Goal: Task Accomplishment & Management: Use online tool/utility

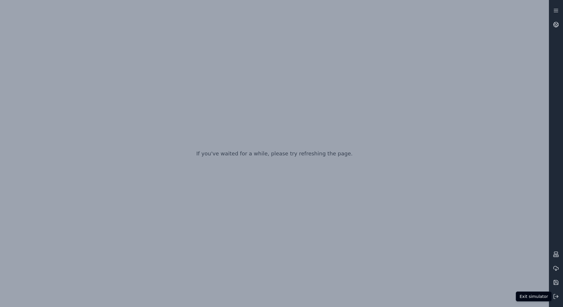
click at [281, 297] on icon at bounding box center [556, 297] width 6 height 6
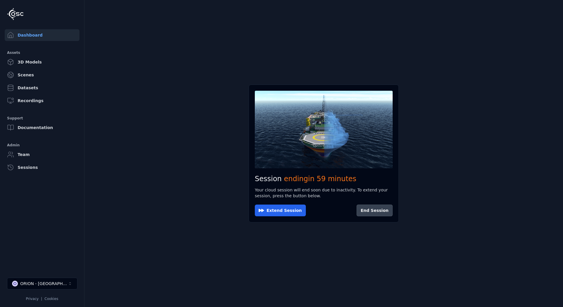
click at [281, 209] on button "End Session" at bounding box center [374, 211] width 36 height 12
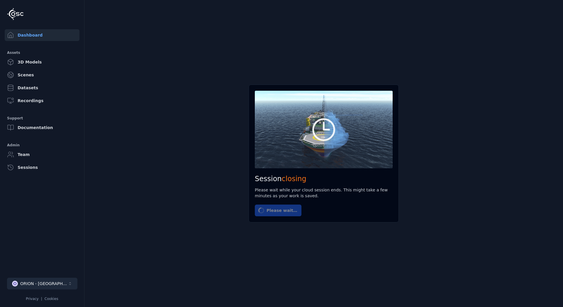
click at [41, 284] on div "ORION - [GEOGRAPHIC_DATA]" at bounding box center [43, 284] width 47 height 6
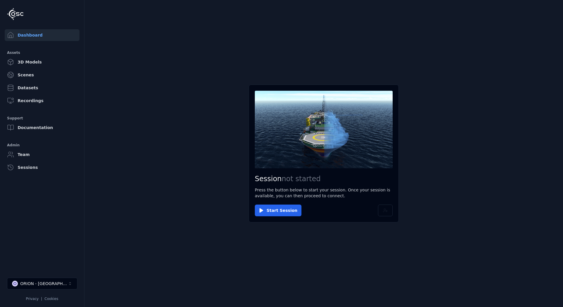
click at [42, 284] on div "ORION - [GEOGRAPHIC_DATA]" at bounding box center [43, 284] width 47 height 6
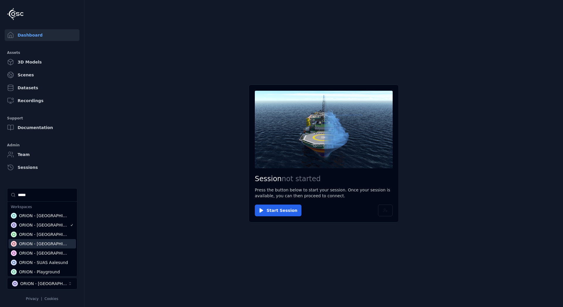
type input "*****"
click at [34, 237] on div "ORION - [GEOGRAPHIC_DATA]" at bounding box center [44, 235] width 51 height 6
click at [275, 209] on html "Dashboard Assets 3D Models Scenes Datasets Recordings Support Documentation Adm…" at bounding box center [281, 153] width 563 height 307
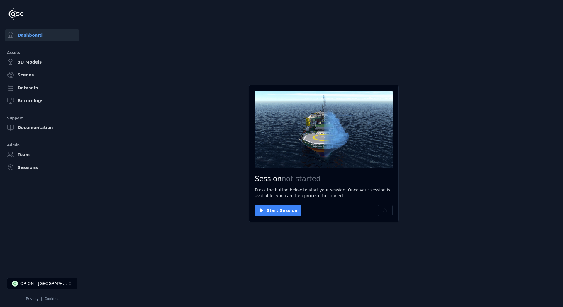
click at [276, 209] on button "Start Session" at bounding box center [278, 211] width 47 height 12
click at [271, 210] on button "Connect" at bounding box center [268, 211] width 27 height 12
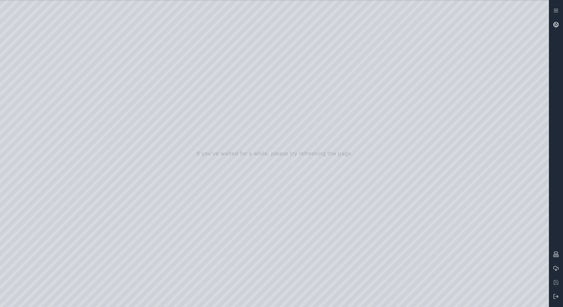
click at [281, 25] on icon at bounding box center [556, 25] width 6 height 6
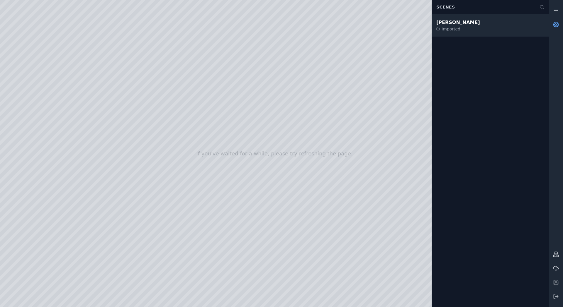
click at [281, 25] on div "[PERSON_NAME]" at bounding box center [458, 22] width 44 height 7
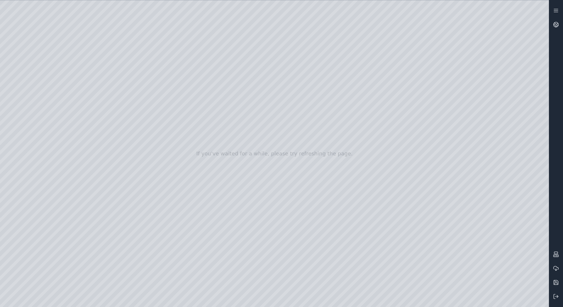
drag, startPoint x: 303, startPoint y: 139, endPoint x: 302, endPoint y: 149, distance: 10.3
drag, startPoint x: 302, startPoint y: 149, endPoint x: 354, endPoint y: 249, distance: 111.6
drag, startPoint x: 230, startPoint y: 168, endPoint x: 239, endPoint y: 172, distance: 9.6
drag, startPoint x: 300, startPoint y: 196, endPoint x: 227, endPoint y: 179, distance: 75.3
click at [281, 26] on icon at bounding box center [556, 25] width 6 height 6
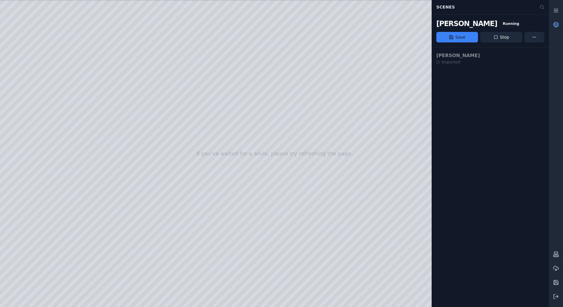
click at [281, 69] on div at bounding box center [274, 153] width 549 height 307
click at [281, 23] on link at bounding box center [556, 25] width 14 height 14
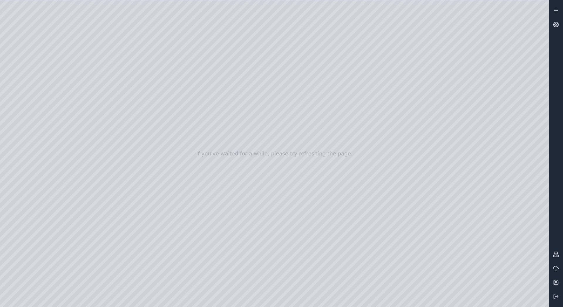
drag, startPoint x: 119, startPoint y: 103, endPoint x: 190, endPoint y: 136, distance: 78.5
click at [160, 116] on div at bounding box center [274, 153] width 549 height 307
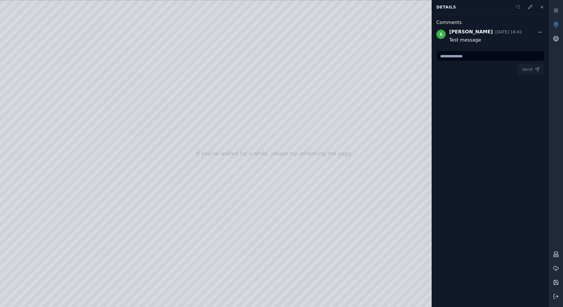
click at [199, 82] on div at bounding box center [274, 153] width 549 height 307
click at [281, 3] on button at bounding box center [542, 7] width 12 height 12
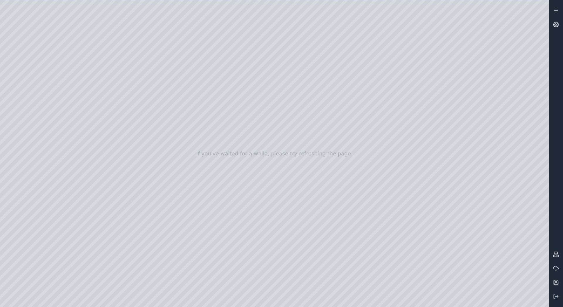
click at [27, 64] on div at bounding box center [274, 153] width 549 height 307
click at [31, 78] on div at bounding box center [274, 153] width 549 height 307
click at [43, 125] on div at bounding box center [274, 153] width 549 height 307
click at [31, 97] on div at bounding box center [274, 153] width 549 height 307
click at [91, 50] on div at bounding box center [274, 153] width 549 height 307
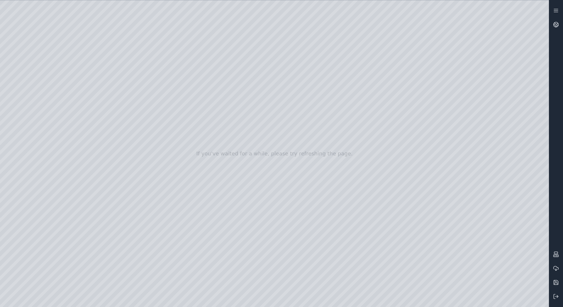
click at [87, 55] on div at bounding box center [274, 153] width 549 height 307
click at [142, 19] on div at bounding box center [274, 153] width 549 height 307
click at [86, 68] on div at bounding box center [274, 153] width 549 height 307
click at [79, 67] on div at bounding box center [274, 153] width 549 height 307
click at [281, 8] on div at bounding box center [274, 153] width 549 height 307
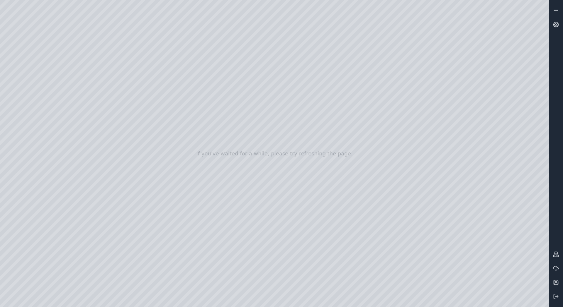
click at [281, 9] on div at bounding box center [274, 153] width 549 height 307
click at [281, 189] on div at bounding box center [274, 153] width 549 height 307
click at [281, 200] on div at bounding box center [274, 153] width 549 height 307
click at [281, 266] on div at bounding box center [274, 153] width 549 height 307
click at [281, 279] on div at bounding box center [274, 153] width 549 height 307
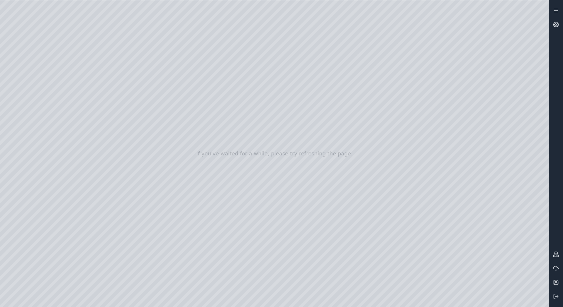
click at [84, 46] on div at bounding box center [274, 153] width 549 height 307
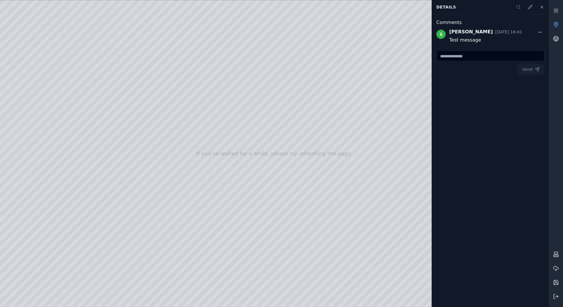
click at [84, 55] on div at bounding box center [274, 153] width 549 height 307
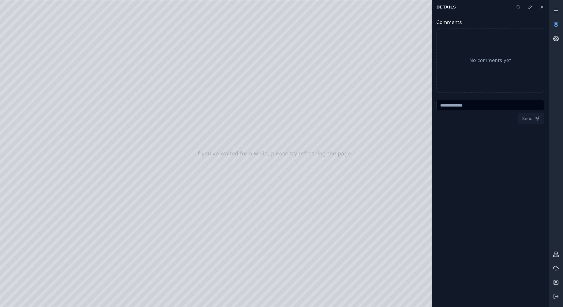
click at [84, 67] on div at bounding box center [274, 153] width 549 height 307
click at [281, 7] on icon at bounding box center [541, 7] width 2 height 2
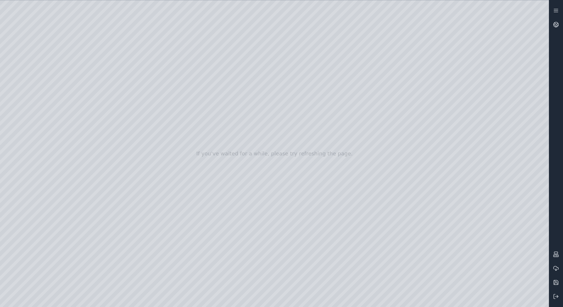
click at [22, 65] on div at bounding box center [274, 153] width 549 height 307
click at [42, 65] on div at bounding box center [274, 153] width 549 height 307
click at [281, 25] on icon at bounding box center [556, 25] width 6 height 6
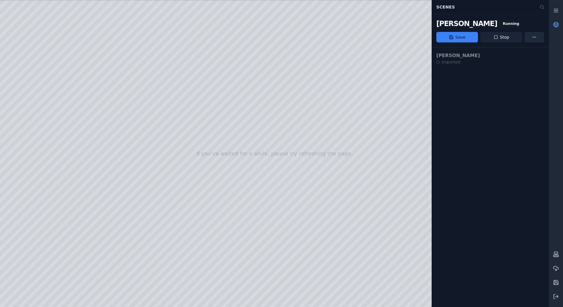
click at [281, 37] on button "Stop" at bounding box center [501, 37] width 42 height 11
click at [281, 298] on icon at bounding box center [556, 297] width 6 height 6
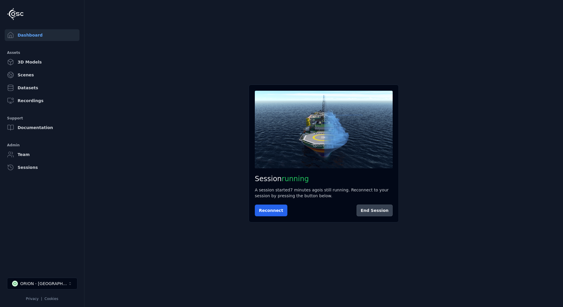
click at [281, 209] on button "End Session" at bounding box center [374, 211] width 36 height 12
click at [61, 284] on button "O ORION - [GEOGRAPHIC_DATA]" at bounding box center [42, 284] width 70 height 12
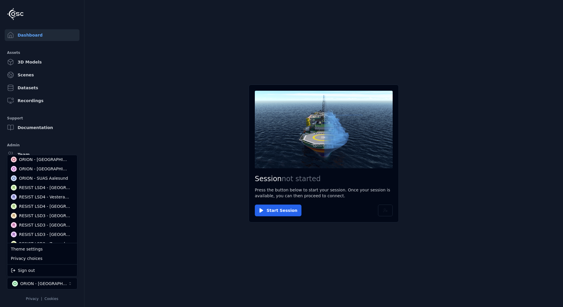
scroll to position [105, 0]
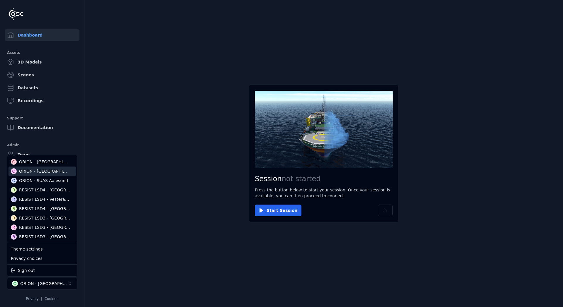
click at [42, 172] on div "ORION - [GEOGRAPHIC_DATA]" at bounding box center [44, 172] width 51 height 6
click at [278, 212] on html "Dashboard Assets 3D Models Scenes Datasets Recordings Support Documentation Adm…" at bounding box center [281, 153] width 563 height 307
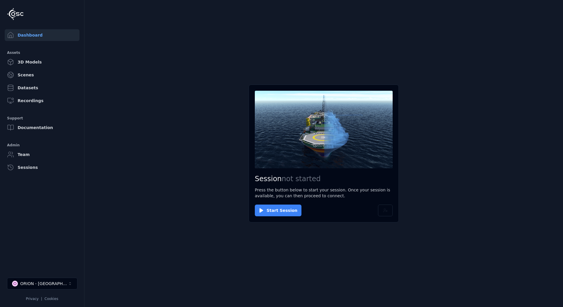
click at [270, 209] on button "Start Session" at bounding box center [278, 211] width 47 height 12
click at [266, 208] on button "Connect" at bounding box center [268, 211] width 27 height 12
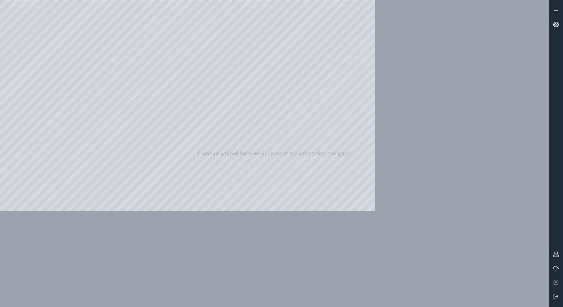
click at [281, 24] on icon at bounding box center [556, 25] width 6 height 6
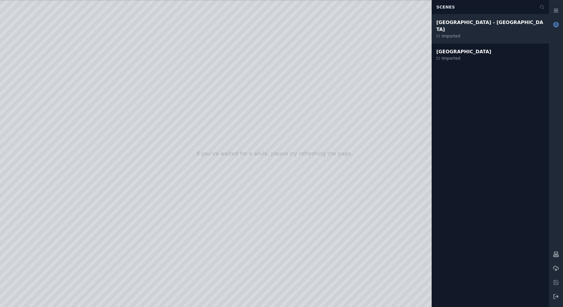
click at [281, 25] on div "[GEOGRAPHIC_DATA] - [GEOGRAPHIC_DATA]" at bounding box center [490, 26] width 108 height 14
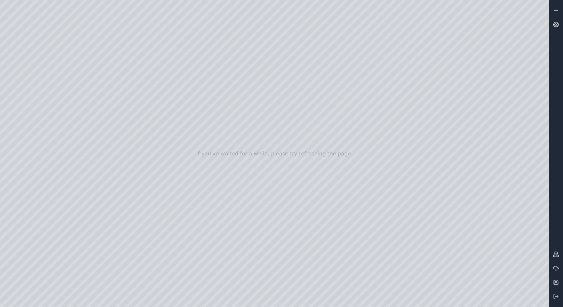
drag, startPoint x: 230, startPoint y: 143, endPoint x: 225, endPoint y: 155, distance: 12.1
drag, startPoint x: 225, startPoint y: 154, endPoint x: 191, endPoint y: 217, distance: 71.7
drag, startPoint x: 137, startPoint y: 222, endPoint x: 207, endPoint y: 204, distance: 72.5
drag, startPoint x: 208, startPoint y: 202, endPoint x: 283, endPoint y: 181, distance: 78.2
drag, startPoint x: 298, startPoint y: 200, endPoint x: 258, endPoint y: 194, distance: 40.3
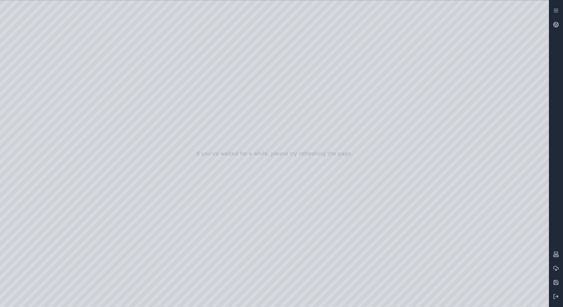
drag, startPoint x: 373, startPoint y: 214, endPoint x: 307, endPoint y: 144, distance: 96.8
drag, startPoint x: 354, startPoint y: 142, endPoint x: 351, endPoint y: 140, distance: 3.4
drag, startPoint x: 407, startPoint y: 138, endPoint x: 0, endPoint y: 186, distance: 409.4
drag, startPoint x: 402, startPoint y: 131, endPoint x: 290, endPoint y: 134, distance: 112.3
drag, startPoint x: 322, startPoint y: 143, endPoint x: 0, endPoint y: 107, distance: 323.8
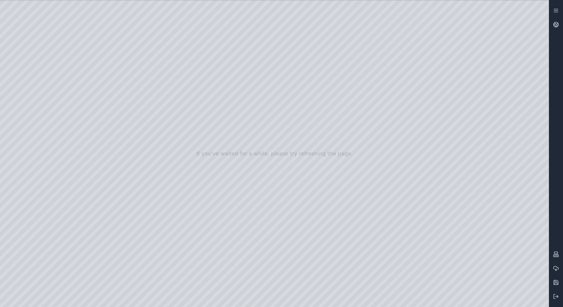
drag, startPoint x: 110, startPoint y: 110, endPoint x: 130, endPoint y: 103, distance: 21.8
drag, startPoint x: 132, startPoint y: 117, endPoint x: 208, endPoint y: 93, distance: 80.0
drag, startPoint x: 212, startPoint y: 93, endPoint x: 230, endPoint y: 87, distance: 19.1
drag, startPoint x: 225, startPoint y: 87, endPoint x: 225, endPoint y: 95, distance: 7.9
drag, startPoint x: 220, startPoint y: 101, endPoint x: 260, endPoint y: 167, distance: 77.2
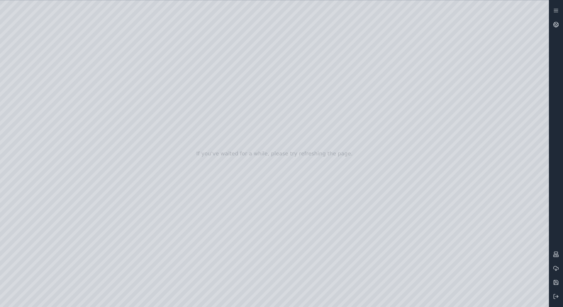
drag, startPoint x: 261, startPoint y: 151, endPoint x: 263, endPoint y: 155, distance: 4.3
click at [82, 32] on div at bounding box center [274, 153] width 549 height 307
drag, startPoint x: 88, startPoint y: 18, endPoint x: 90, endPoint y: 21, distance: 3.3
click at [90, 21] on div at bounding box center [274, 153] width 549 height 307
click at [164, 15] on div at bounding box center [274, 153] width 549 height 307
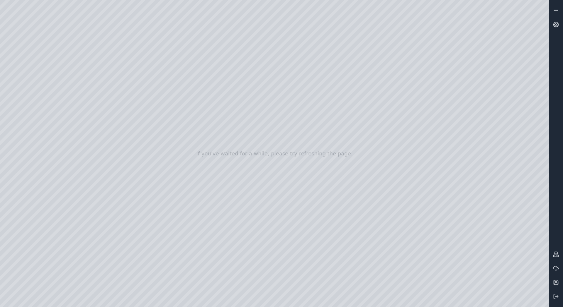
drag, startPoint x: 220, startPoint y: 92, endPoint x: 216, endPoint y: 87, distance: 6.4
click at [3, 54] on div at bounding box center [274, 153] width 549 height 307
drag, startPoint x: 152, startPoint y: 145, endPoint x: 164, endPoint y: 145, distance: 12.3
drag, startPoint x: 165, startPoint y: 143, endPoint x: 173, endPoint y: 140, distance: 9.0
click at [8, 66] on div at bounding box center [274, 153] width 549 height 307
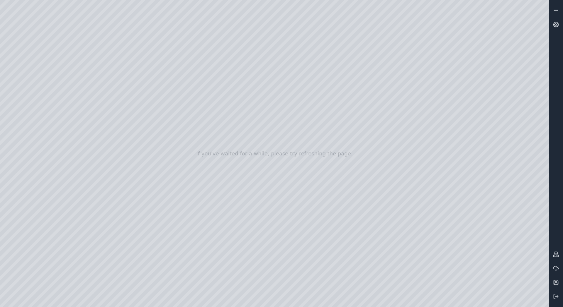
click at [3, 59] on div at bounding box center [274, 153] width 549 height 307
click at [29, 123] on div at bounding box center [274, 153] width 549 height 307
click at [35, 101] on div at bounding box center [274, 153] width 549 height 307
drag, startPoint x: 150, startPoint y: 67, endPoint x: 150, endPoint y: 278, distance: 210.5
click at [150, 278] on div at bounding box center [274, 153] width 549 height 307
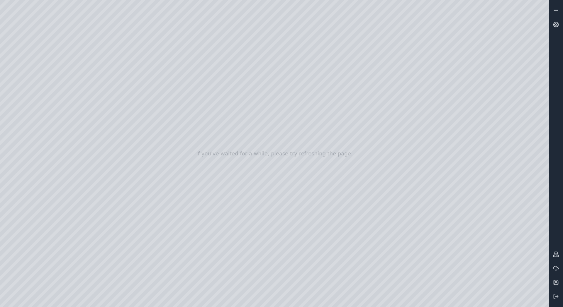
click at [91, 174] on div at bounding box center [274, 153] width 549 height 307
click at [62, 20] on div at bounding box center [274, 153] width 549 height 307
drag, startPoint x: 244, startPoint y: 169, endPoint x: 215, endPoint y: 176, distance: 29.9
click at [281, 50] on div at bounding box center [274, 153] width 549 height 307
click at [3, 54] on div at bounding box center [274, 153] width 549 height 307
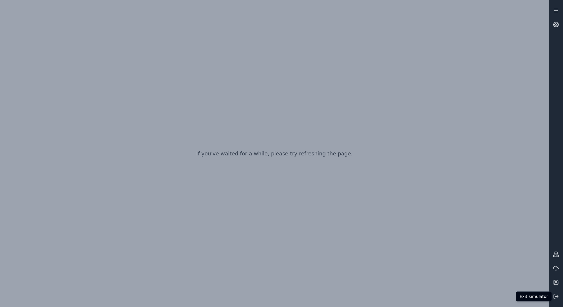
click at [281, 294] on button at bounding box center [556, 297] width 14 height 14
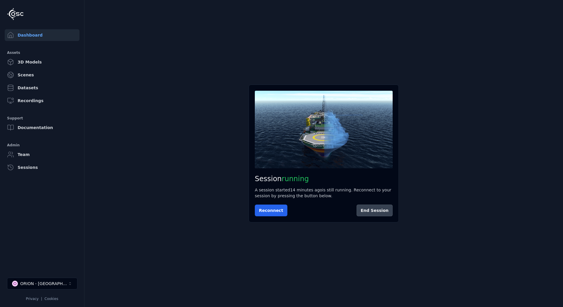
click at [281, 210] on button "End Session" at bounding box center [374, 211] width 36 height 12
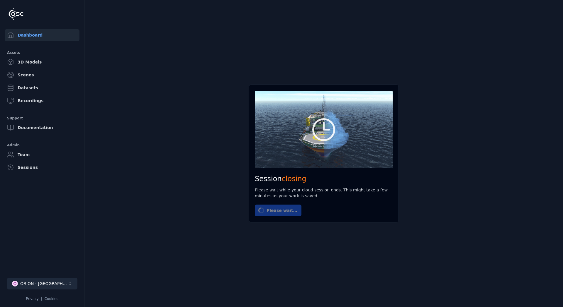
click at [52, 283] on div "ORION - [GEOGRAPHIC_DATA]" at bounding box center [43, 284] width 47 height 6
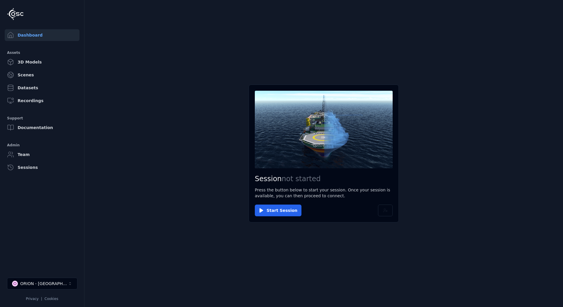
click at [47, 282] on div "ORION - [GEOGRAPHIC_DATA]" at bounding box center [43, 284] width 47 height 6
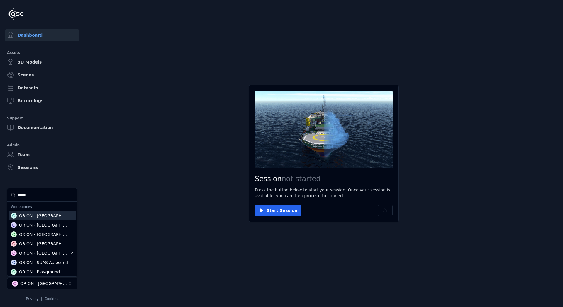
type input "*****"
click at [45, 218] on div "ORION - [GEOGRAPHIC_DATA]" at bounding box center [44, 216] width 51 height 6
click at [279, 209] on html "Dashboard Assets 3D Models Scenes Datasets Recordings Support Documentation Adm…" at bounding box center [281, 153] width 563 height 307
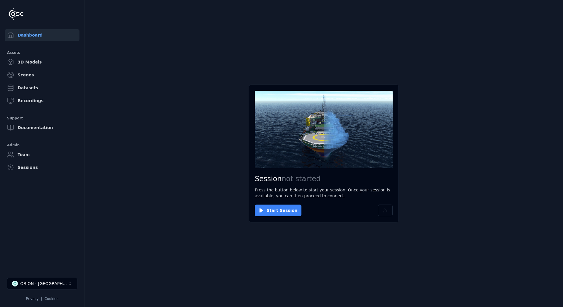
click at [270, 211] on button "Start Session" at bounding box center [278, 211] width 47 height 12
click at [270, 213] on button "Connect" at bounding box center [268, 211] width 27 height 12
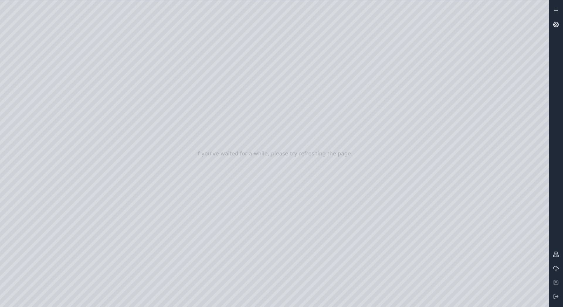
click at [281, 23] on icon at bounding box center [556, 25] width 6 height 6
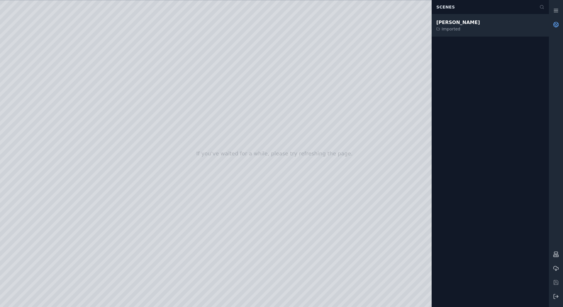
click at [281, 26] on div "[PERSON_NAME] Imported" at bounding box center [489, 25] width 117 height 22
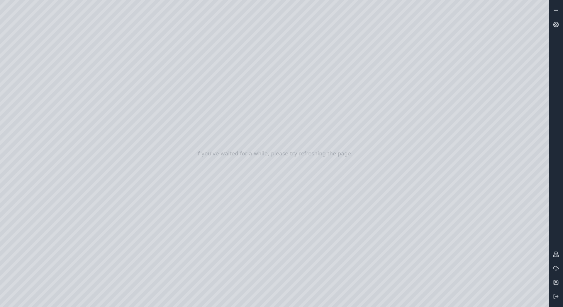
drag, startPoint x: 349, startPoint y: 166, endPoint x: 368, endPoint y: 187, distance: 28.8
drag, startPoint x: 290, startPoint y: 136, endPoint x: 432, endPoint y: 321, distance: 233.7
drag, startPoint x: 324, startPoint y: 105, endPoint x: 352, endPoint y: 126, distance: 35.4
drag, startPoint x: 315, startPoint y: 146, endPoint x: 400, endPoint y: 247, distance: 131.8
drag, startPoint x: 341, startPoint y: 151, endPoint x: 343, endPoint y: 133, distance: 18.3
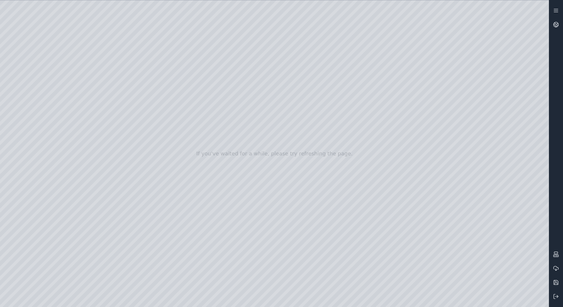
drag, startPoint x: 345, startPoint y: 151, endPoint x: 356, endPoint y: 140, distance: 15.8
drag, startPoint x: 358, startPoint y: 162, endPoint x: 363, endPoint y: 155, distance: 8.5
drag, startPoint x: 370, startPoint y: 206, endPoint x: 370, endPoint y: 201, distance: 5.0
drag, startPoint x: 370, startPoint y: 201, endPoint x: 372, endPoint y: 179, distance: 22.4
drag, startPoint x: 373, startPoint y: 179, endPoint x: 369, endPoint y: 173, distance: 7.4
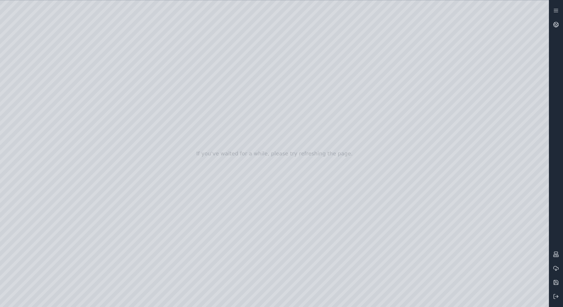
click at [5, 55] on div at bounding box center [274, 153] width 549 height 307
drag, startPoint x: 345, startPoint y: 171, endPoint x: 344, endPoint y: 163, distance: 7.3
drag, startPoint x: 344, startPoint y: 159, endPoint x: 344, endPoint y: 151, distance: 8.2
drag, startPoint x: 425, startPoint y: 159, endPoint x: 426, endPoint y: 166, distance: 7.3
click at [220, 87] on div at bounding box center [274, 153] width 549 height 307
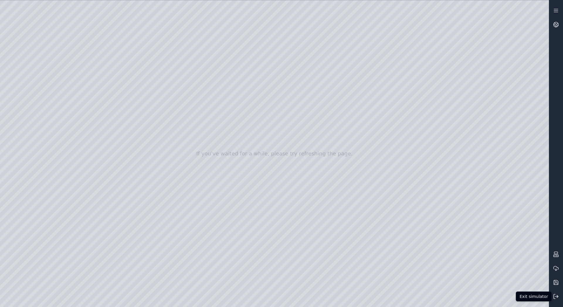
click at [281, 297] on icon at bounding box center [556, 297] width 6 height 6
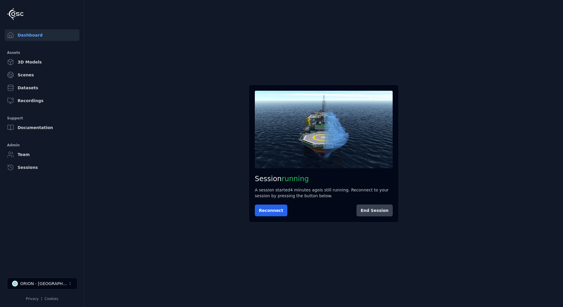
click at [281, 211] on button "End Session" at bounding box center [374, 211] width 36 height 12
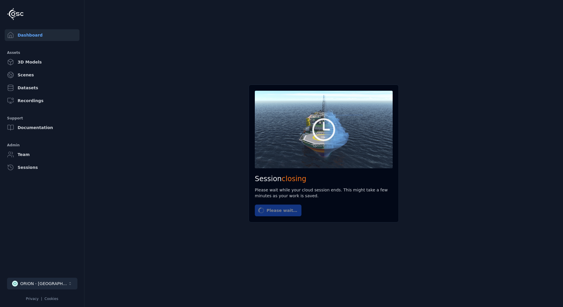
click at [52, 284] on div "ORION - [GEOGRAPHIC_DATA]" at bounding box center [43, 284] width 47 height 6
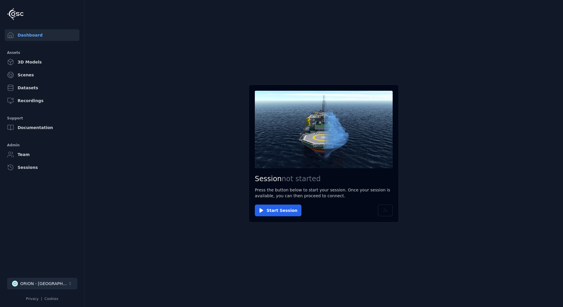
click at [63, 284] on button "O ORION - [GEOGRAPHIC_DATA]" at bounding box center [42, 284] width 70 height 12
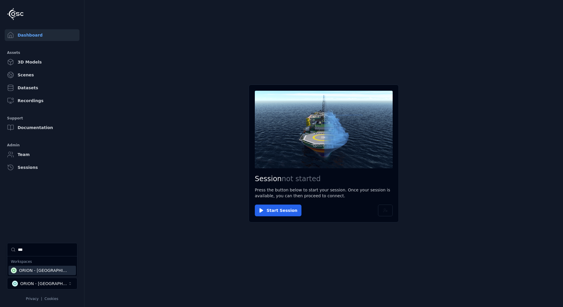
type input "***"
click at [40, 268] on div "O ORION - [GEOGRAPHIC_DATA]" at bounding box center [42, 270] width 67 height 9
click at [210, 278] on html "Dashboard Assets 3D Models Scenes Datasets Recordings Support Documentation Adm…" at bounding box center [281, 153] width 563 height 307
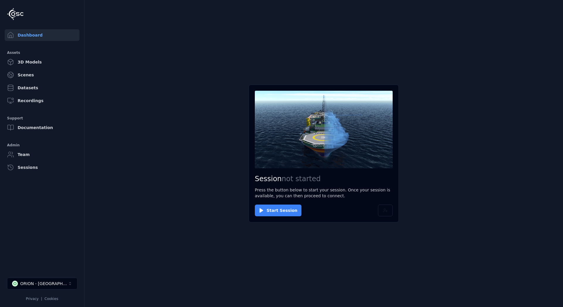
click at [273, 209] on button "Start Session" at bounding box center [278, 211] width 47 height 12
click at [259, 206] on button "Connect" at bounding box center [268, 211] width 27 height 12
